Goal: Task Accomplishment & Management: Manage account settings

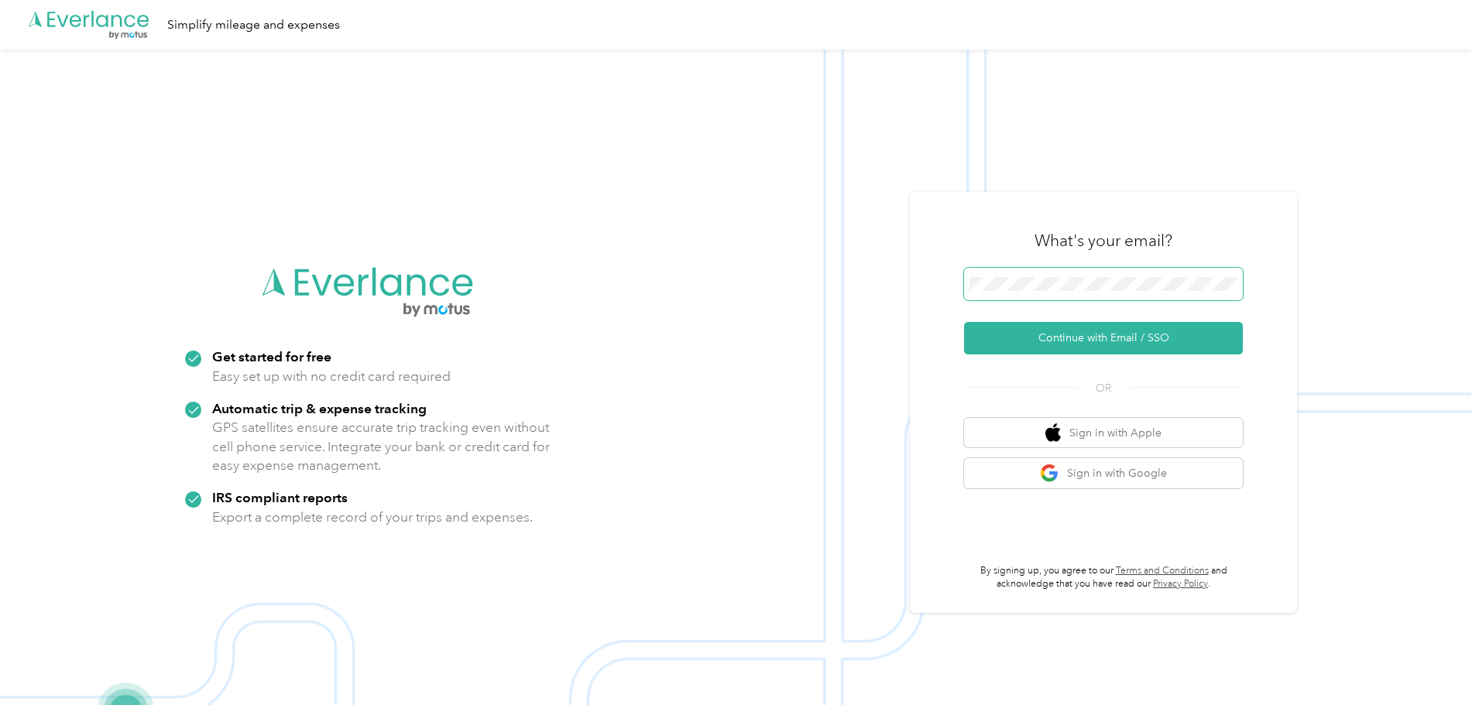
click at [1059, 274] on span at bounding box center [1103, 284] width 279 height 33
click at [1062, 333] on button "Continue with Email / SSO" at bounding box center [1103, 338] width 279 height 33
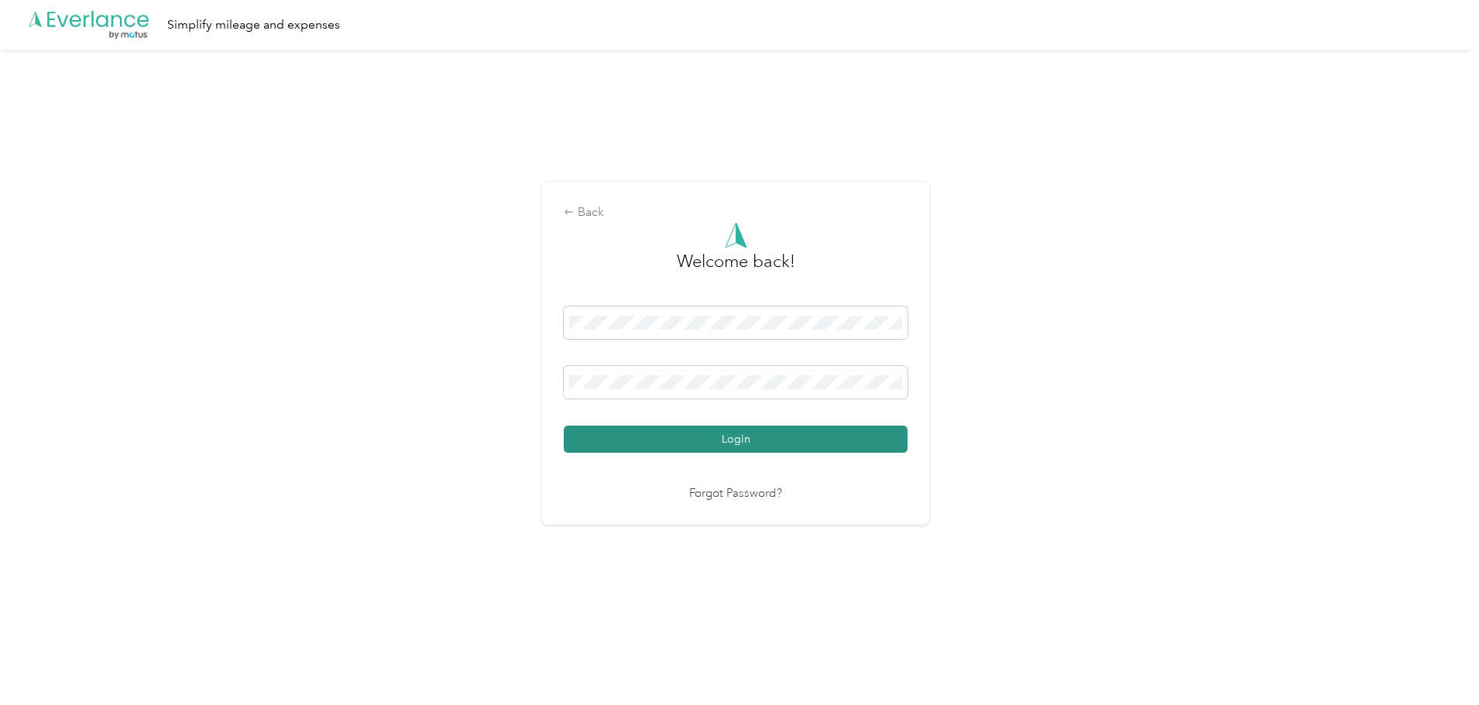
click at [670, 436] on button "Login" at bounding box center [736, 439] width 344 height 27
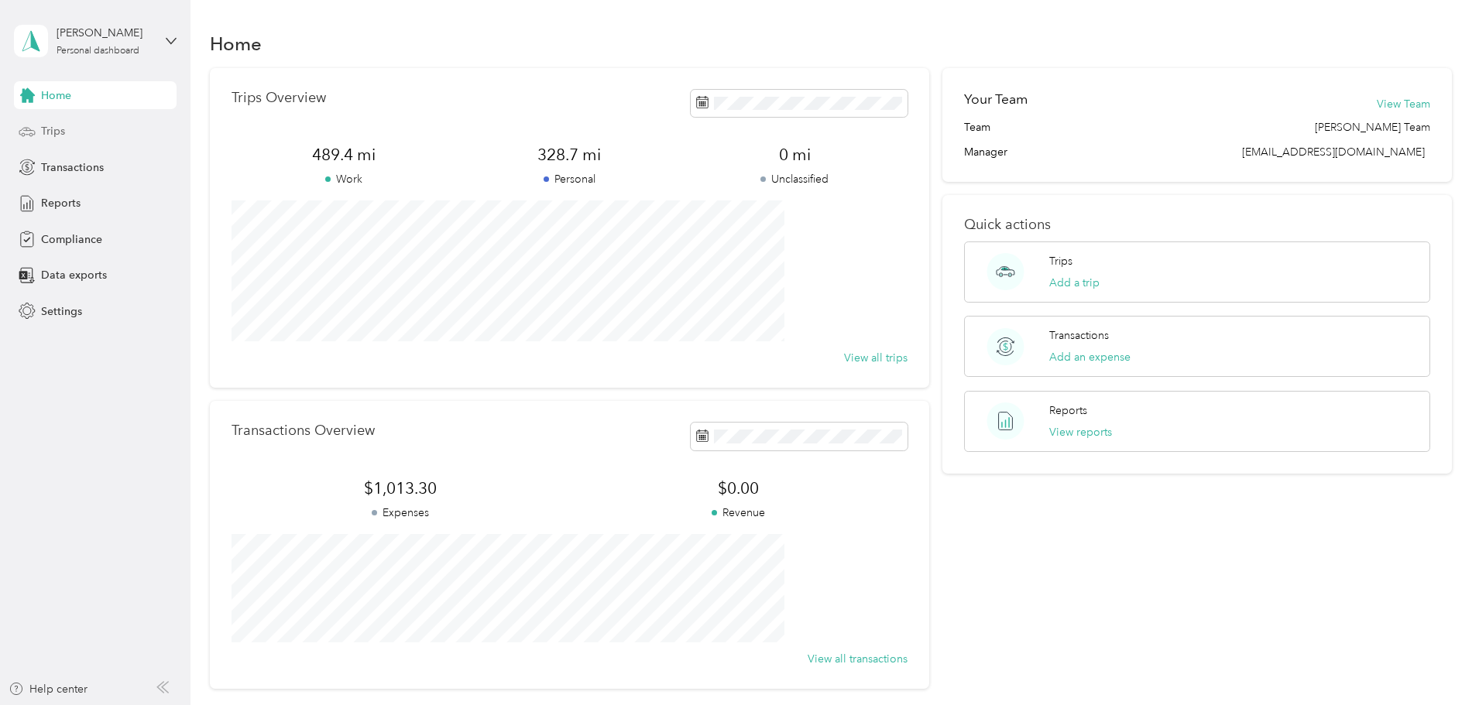
click at [56, 134] on span "Trips" at bounding box center [53, 131] width 24 height 16
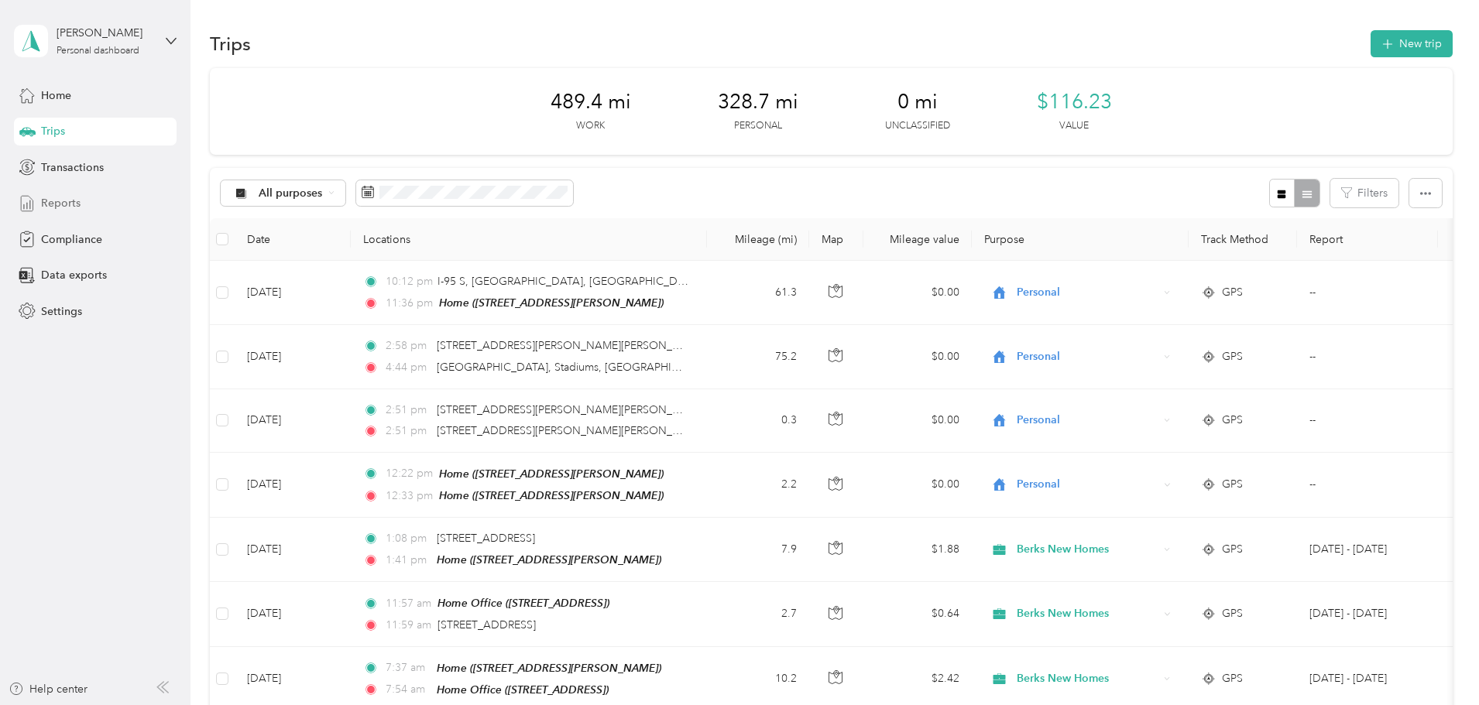
click at [60, 198] on span "Reports" at bounding box center [60, 203] width 39 height 16
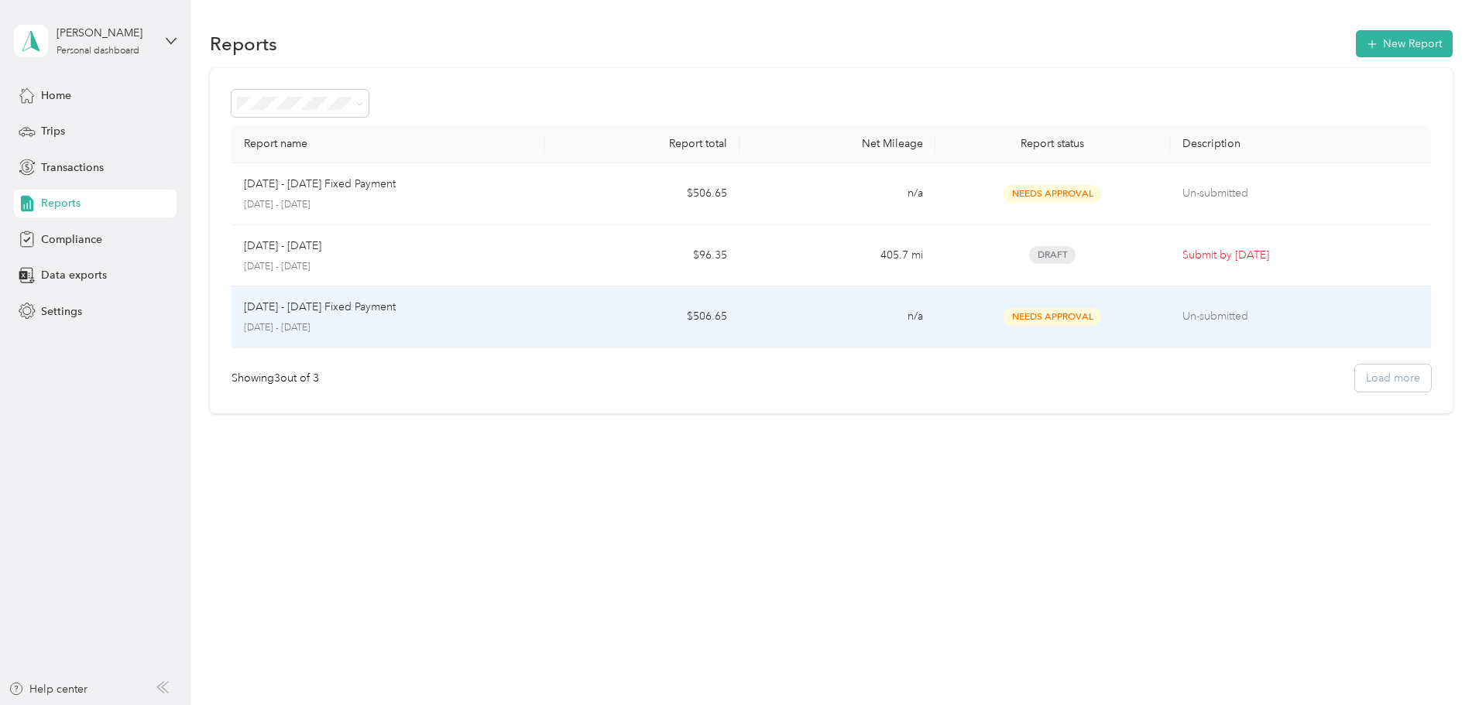
click at [616, 312] on td "$506.65" at bounding box center [641, 317] width 195 height 62
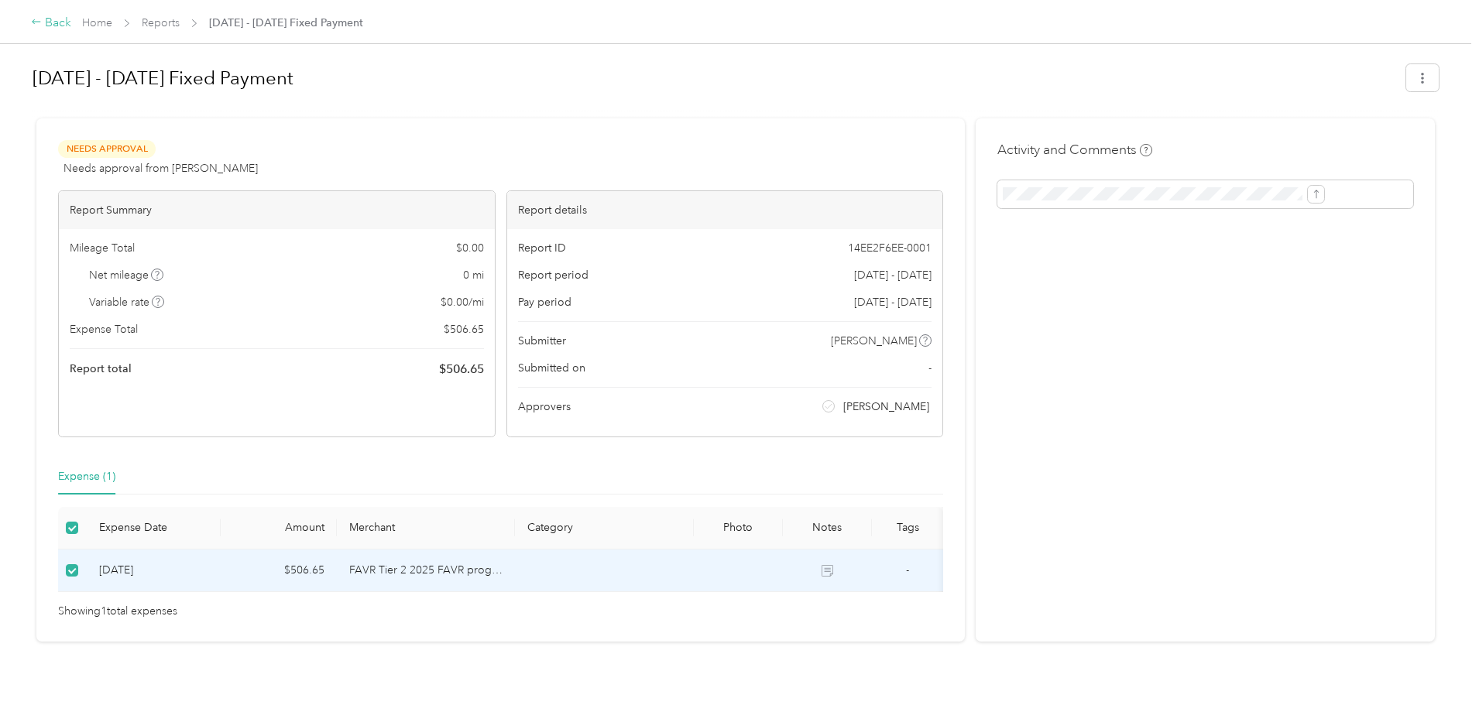
click at [71, 19] on div "Back" at bounding box center [51, 23] width 40 height 19
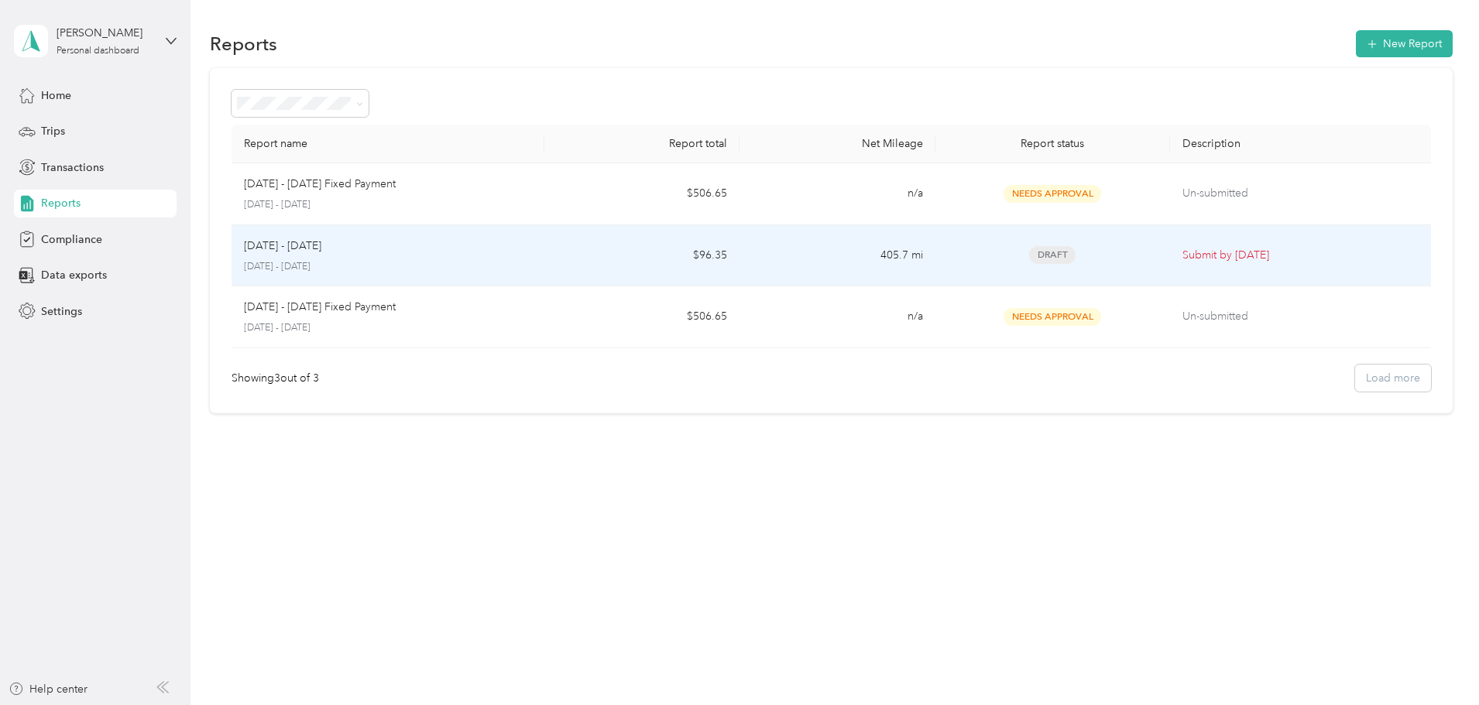
click at [532, 245] on div "[DATE] - [DATE]" at bounding box center [388, 246] width 288 height 17
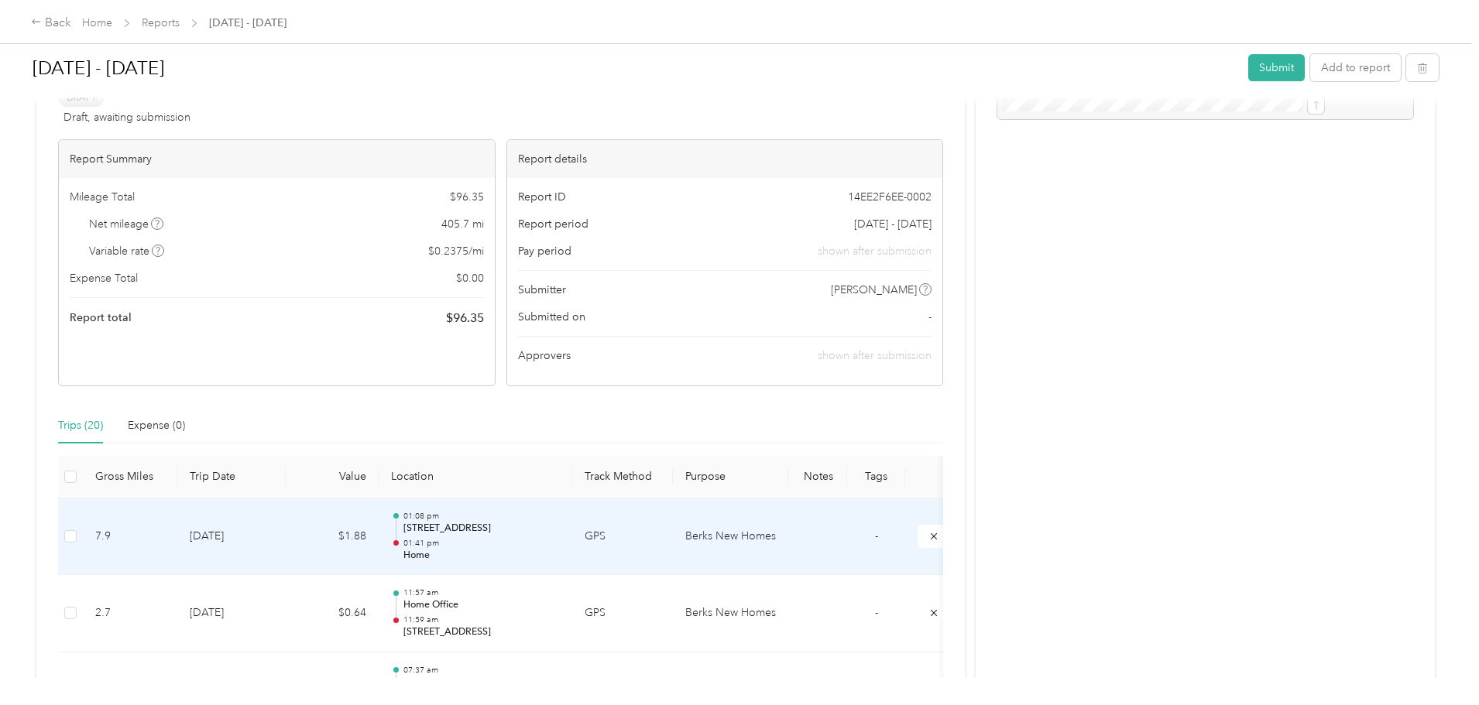
scroll to position [77, 0]
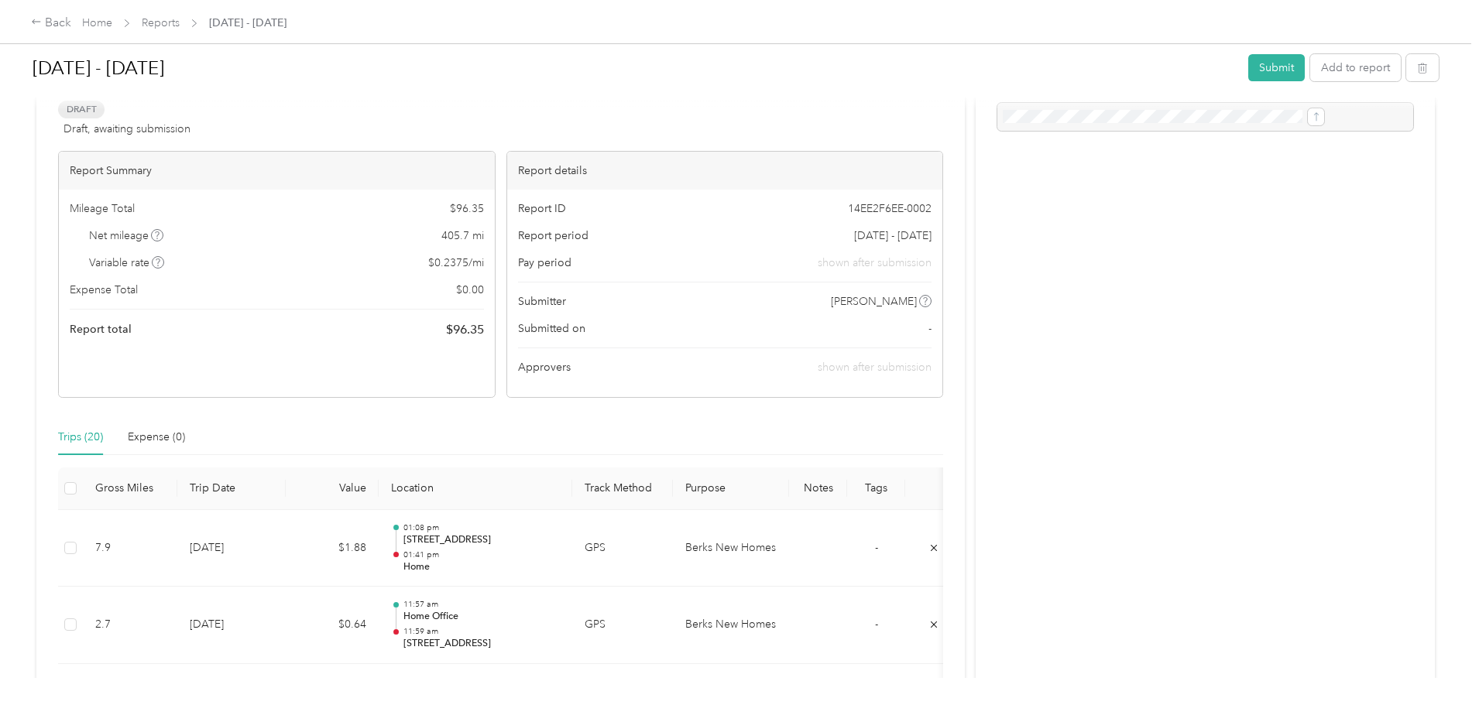
drag, startPoint x: 140, startPoint y: 366, endPoint x: 84, endPoint y: 302, distance: 85.1
click at [84, 302] on div "Back Home Reports [DATE] - [DATE] [DATE] - [DATE] Submit Add to report Due [DAT…" at bounding box center [735, 352] width 1471 height 705
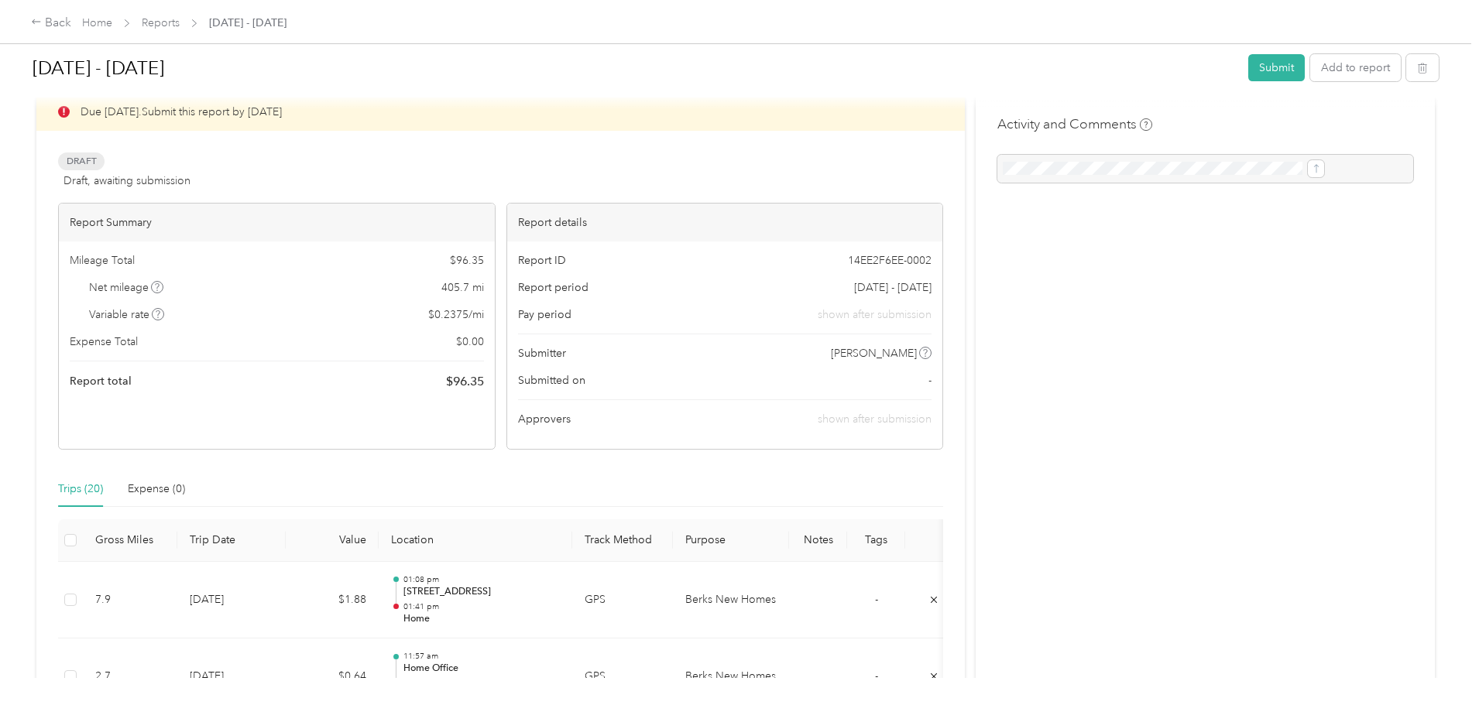
scroll to position [0, 0]
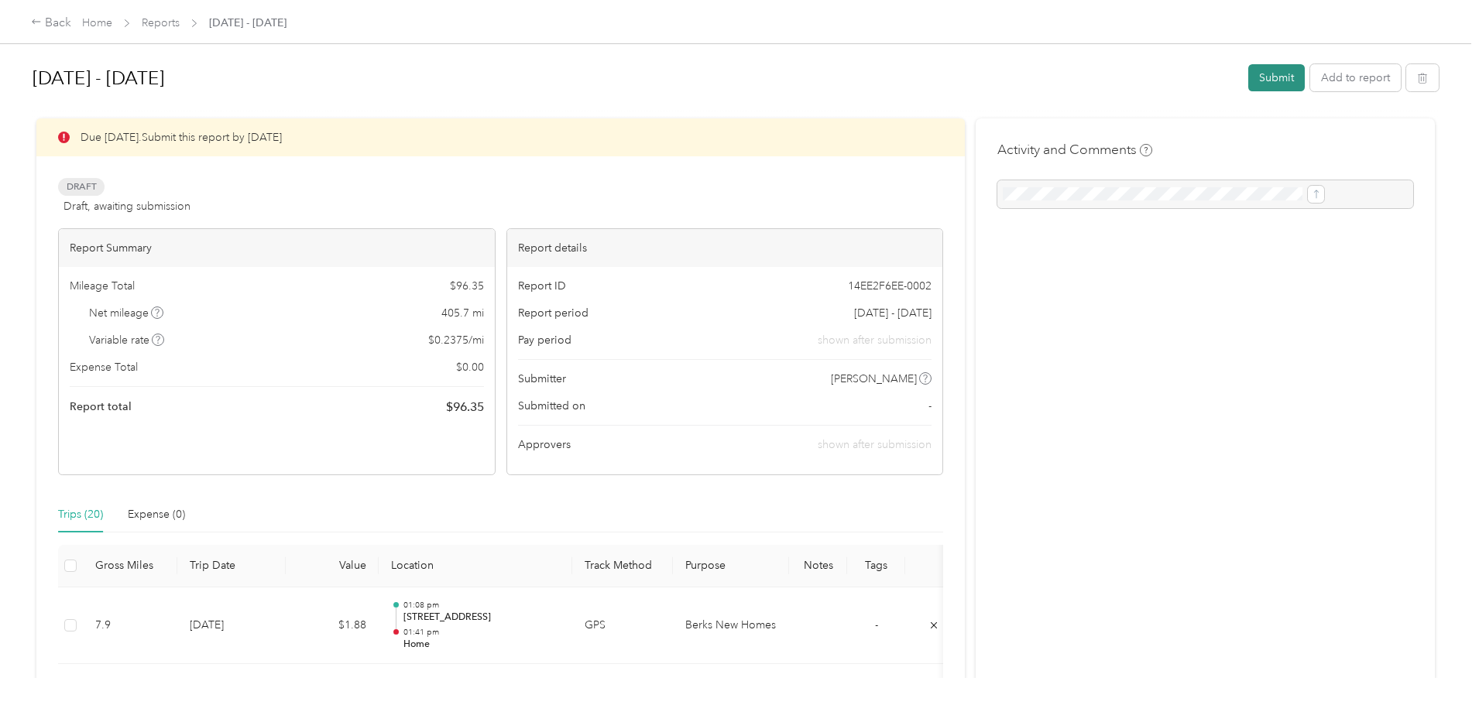
click at [1248, 79] on button "Submit" at bounding box center [1276, 77] width 57 height 27
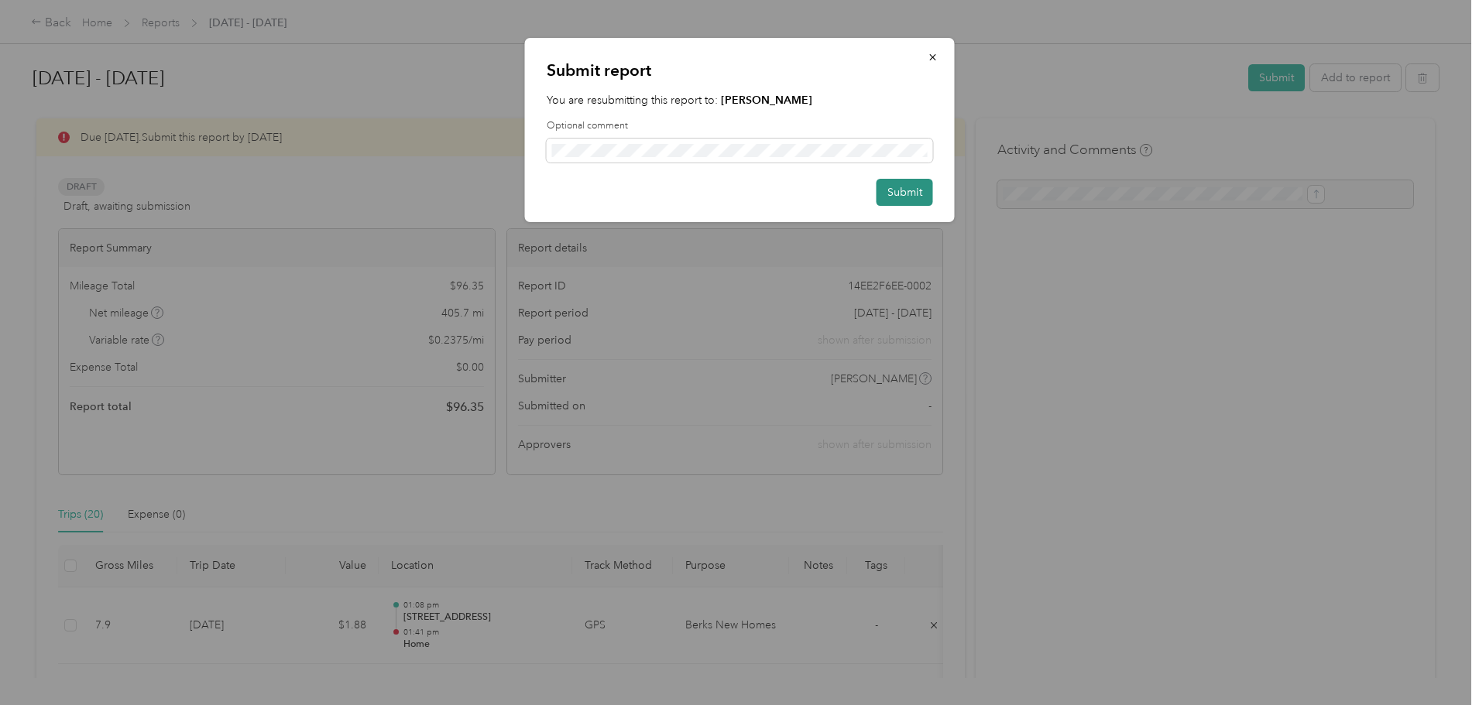
click at [880, 190] on button "Submit" at bounding box center [904, 192] width 57 height 27
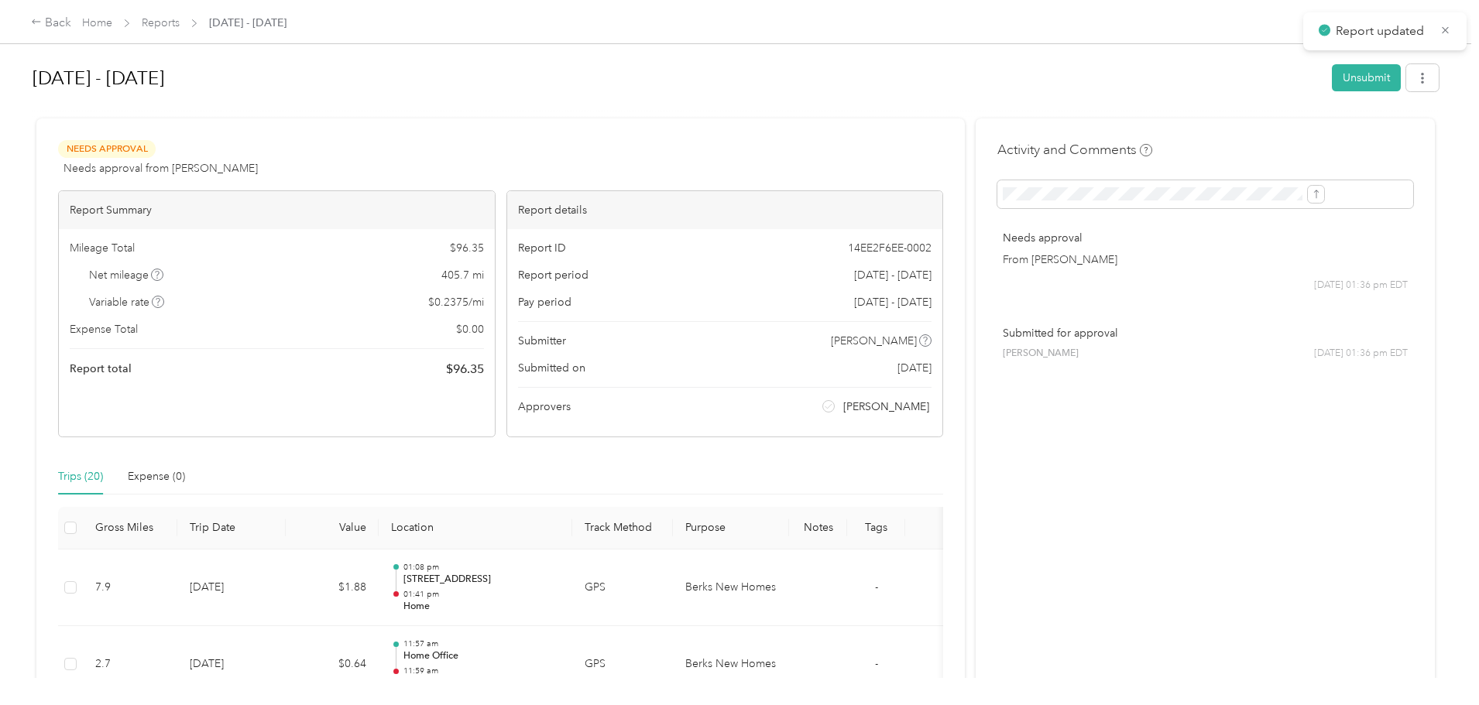
click at [215, 201] on div "Report Summary" at bounding box center [277, 210] width 436 height 38
click at [71, 19] on div "Back" at bounding box center [51, 23] width 40 height 19
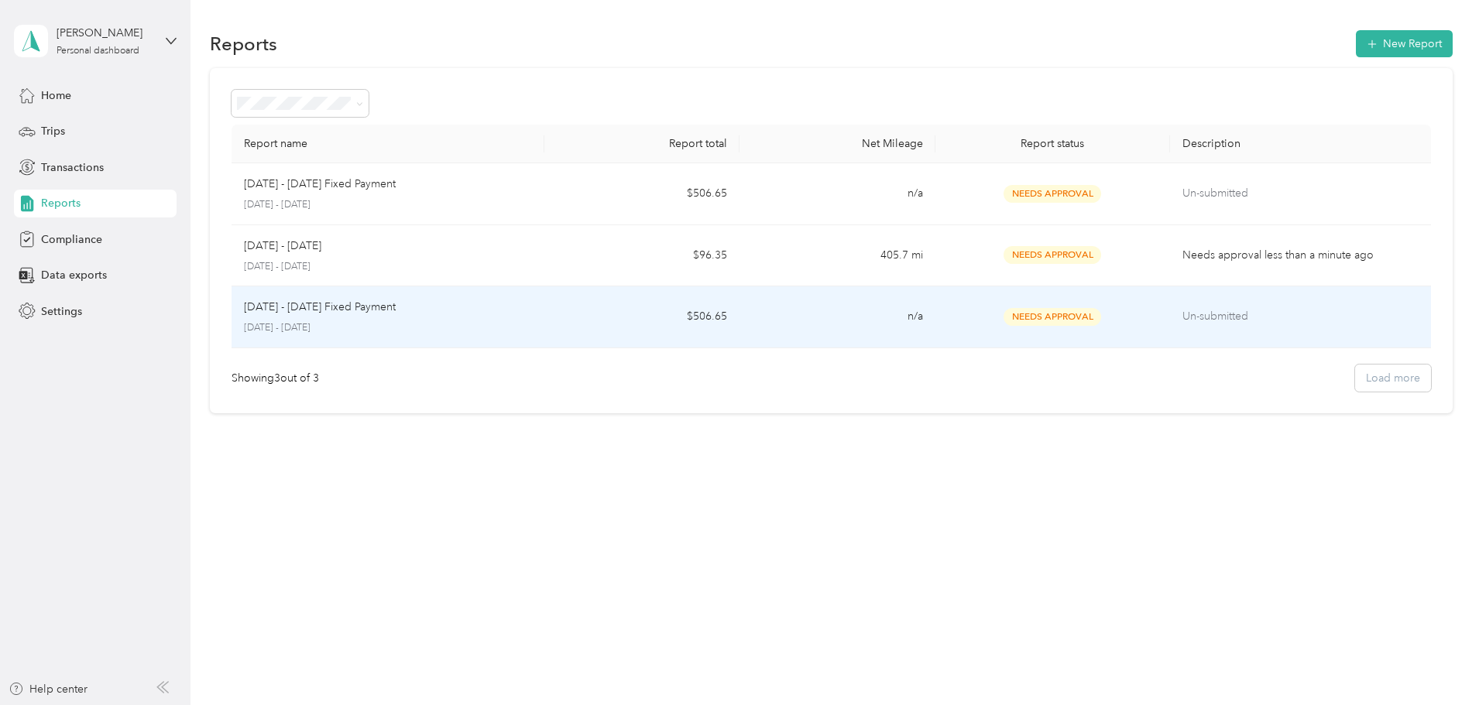
click at [622, 310] on td "$506.65" at bounding box center [641, 317] width 195 height 62
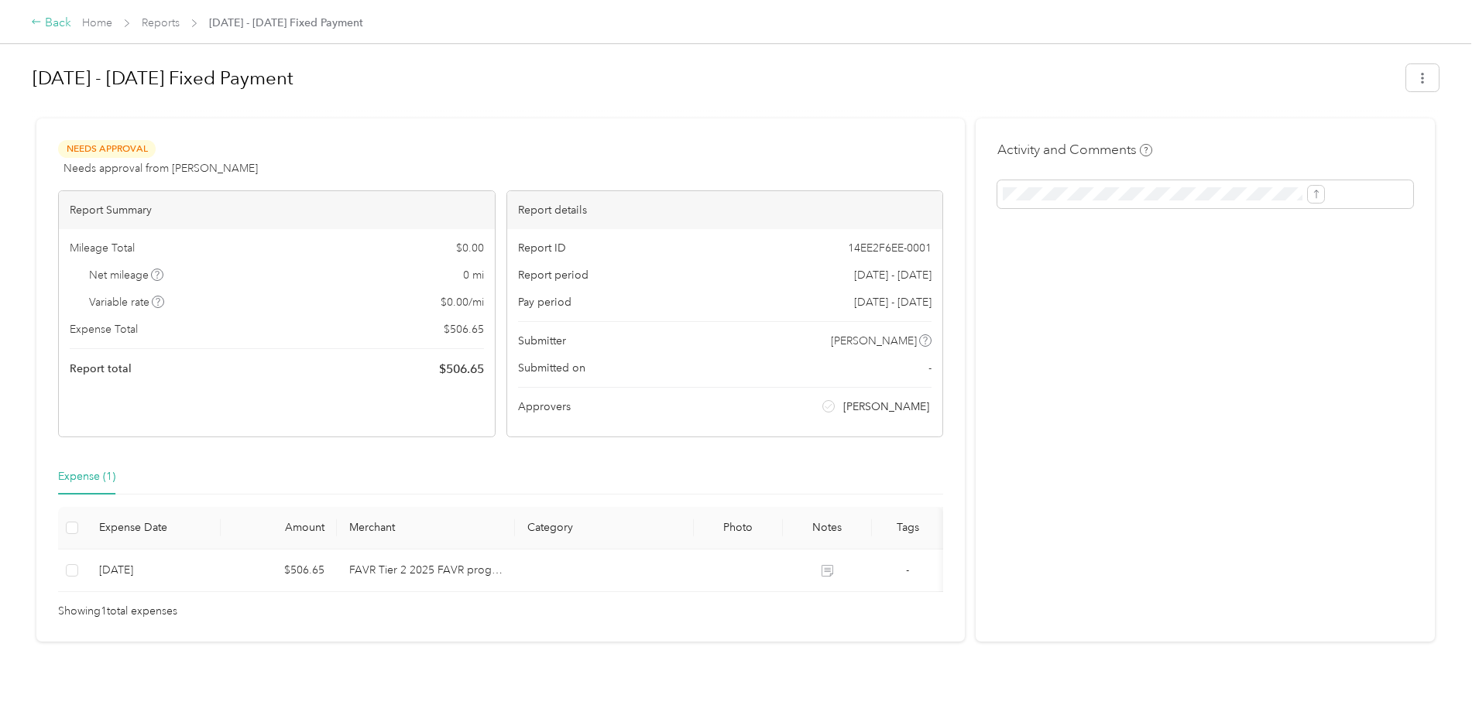
click at [42, 26] on icon at bounding box center [36, 21] width 11 height 11
